Goal: Task Accomplishment & Management: Complete application form

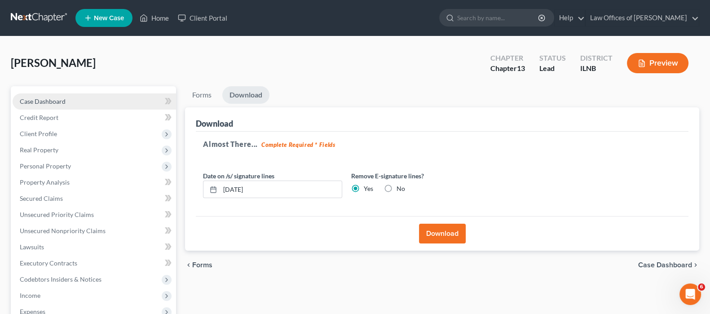
click at [47, 101] on span "Case Dashboard" at bounding box center [43, 101] width 46 height 8
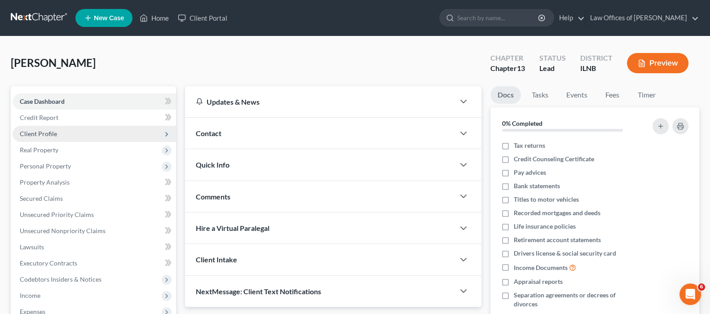
click at [50, 132] on span "Client Profile" at bounding box center [38, 134] width 37 height 8
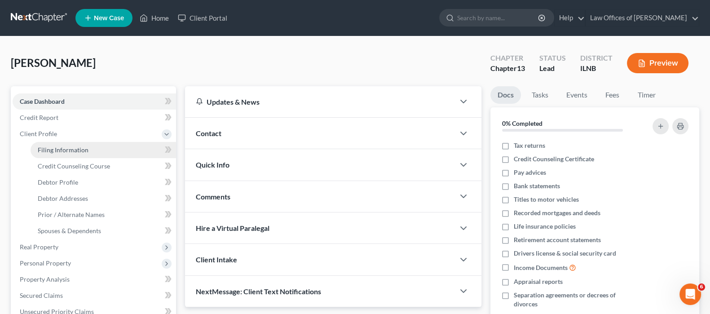
click at [80, 147] on span "Filing Information" at bounding box center [63, 150] width 51 height 8
select select "1"
select select "0"
select select "3"
select select "14"
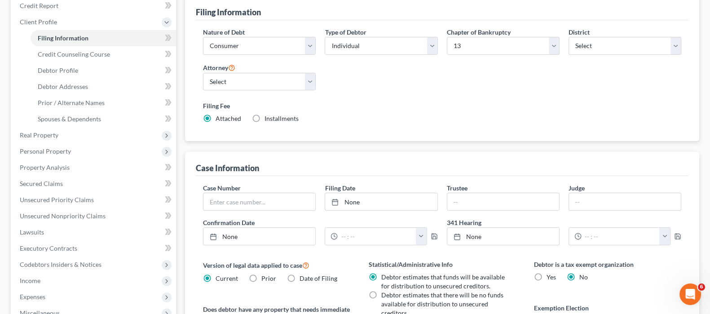
scroll to position [168, 0]
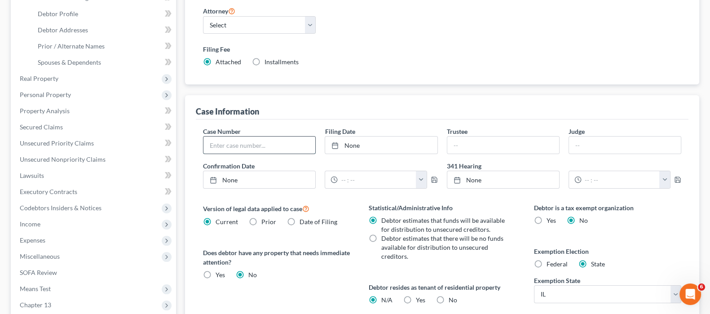
click at [292, 146] on input "text" at bounding box center [260, 145] width 112 height 17
paste input "25-15654"
type input "25-15654"
click at [335, 144] on icon at bounding box center [335, 145] width 7 height 7
type input "[DATE]"
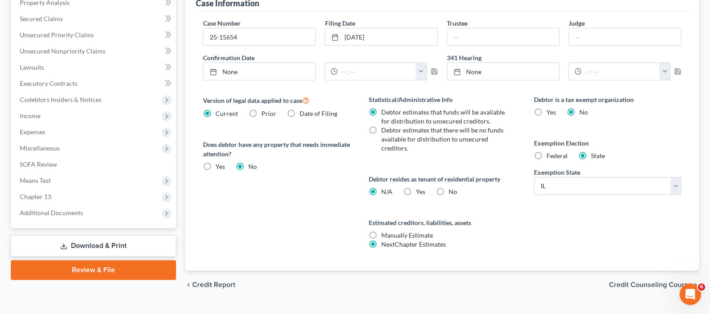
scroll to position [294, 0]
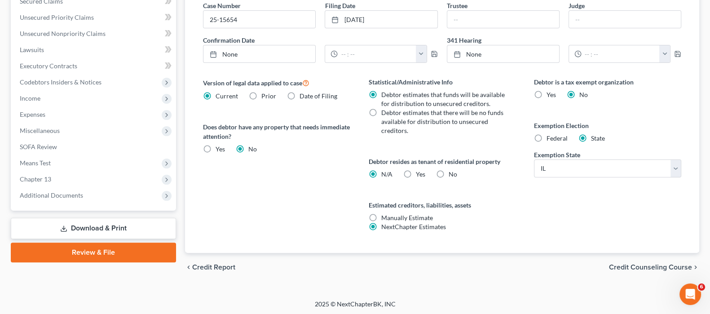
click at [656, 266] on span "Credit Counseling Course" at bounding box center [650, 267] width 83 height 7
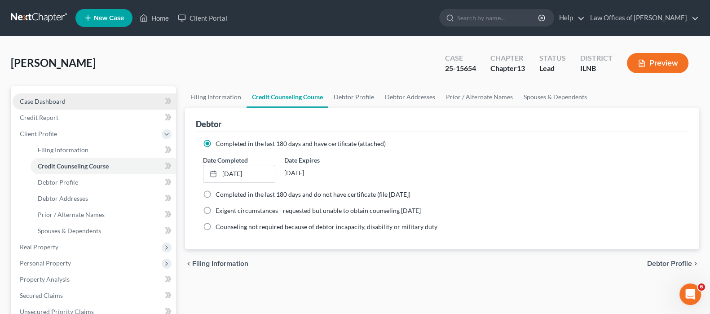
click at [54, 99] on span "Case Dashboard" at bounding box center [43, 101] width 46 height 8
